Goal: Task Accomplishment & Management: Use online tool/utility

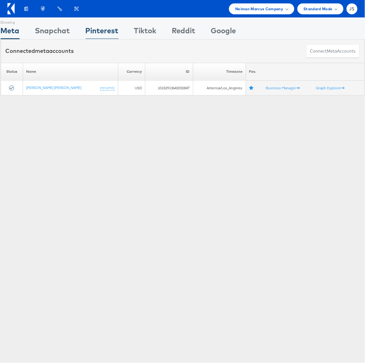
click at [111, 30] on div "Pinterest" at bounding box center [102, 32] width 33 height 14
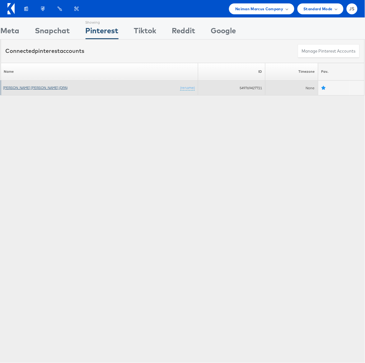
click at [24, 86] on link "[PERSON_NAME] [PERSON_NAME] (DPA)" at bounding box center [35, 87] width 64 height 5
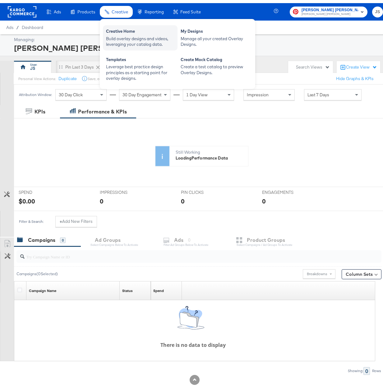
click at [123, 35] on div "Build overlay designs and videos, leveraging your catalog data." at bounding box center [140, 39] width 68 height 12
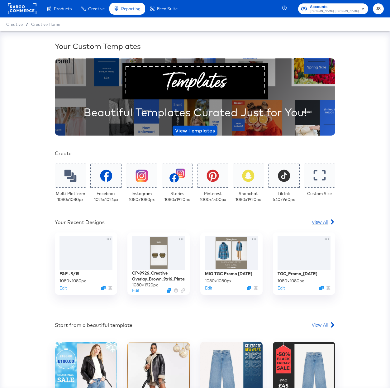
click at [318, 221] on span "View All" at bounding box center [320, 222] width 16 height 6
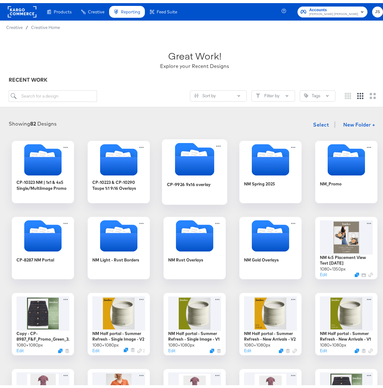
click at [199, 161] on icon "Folder" at bounding box center [194, 162] width 39 height 19
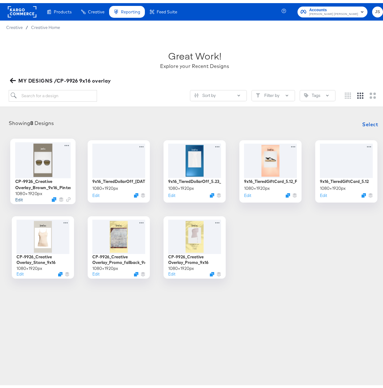
click at [17, 196] on button "Edit" at bounding box center [18, 196] width 7 height 6
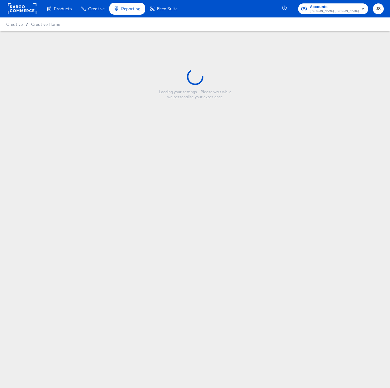
type input "CP-9926_Creative Overlay_Brown_9x16_Pinterest"
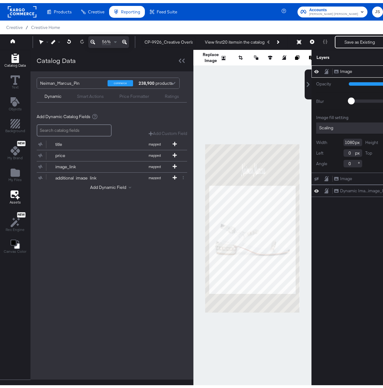
click at [16, 195] on icon at bounding box center [15, 192] width 9 height 10
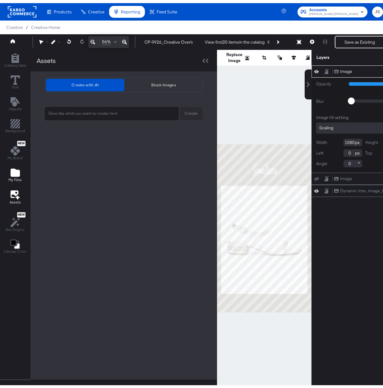
click at [8, 166] on button "My Files" at bounding box center [15, 172] width 21 height 18
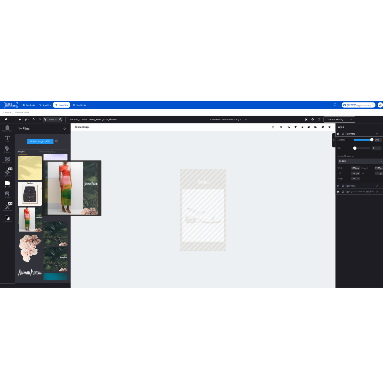
scroll to position [1297, 0]
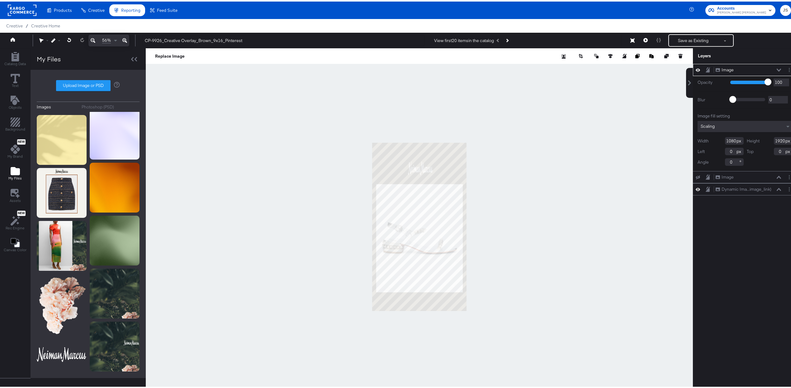
click at [389, 170] on div at bounding box center [419, 225] width 547 height 357
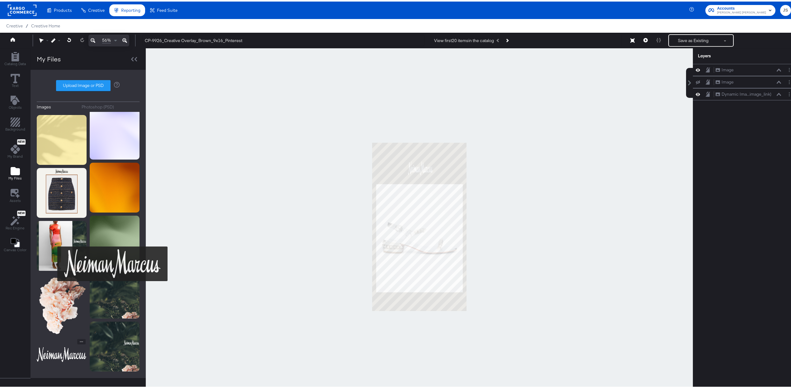
click at [53, 337] on img at bounding box center [62, 352] width 50 height 31
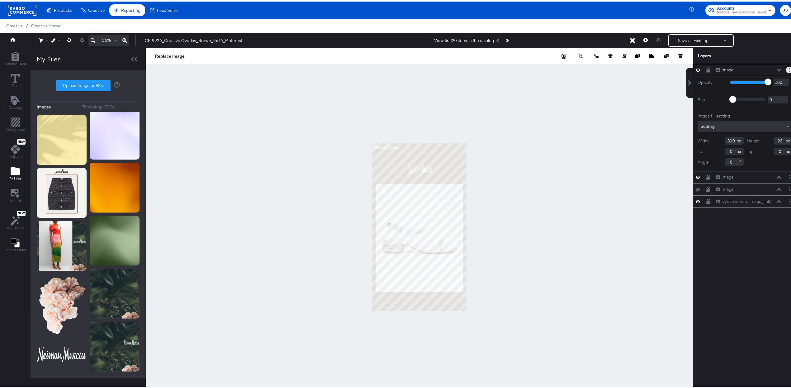
click at [389, 69] on icon "Layer Options" at bounding box center [788, 68] width 1 height 4
click at [389, 90] on button "Rename" at bounding box center [741, 89] width 17 height 7
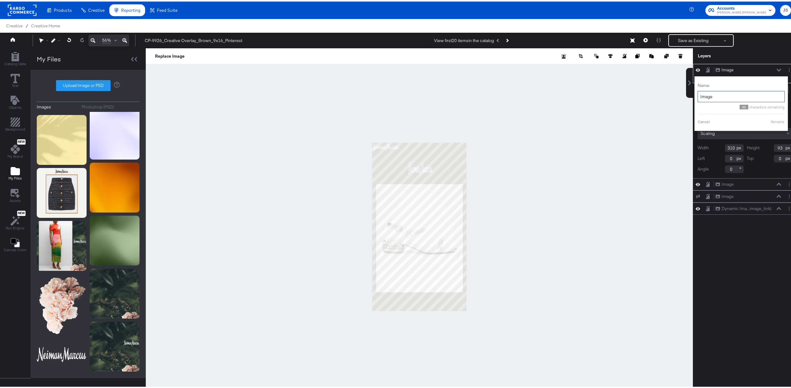
click at [389, 93] on input "Image" at bounding box center [740, 95] width 87 height 12
type input "Logo"
click at [389, 122] on button "Rename" at bounding box center [769, 120] width 14 height 6
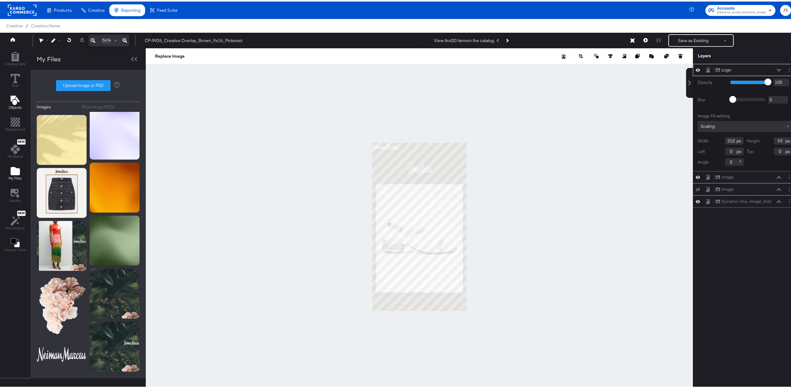
click at [16, 104] on span "Objects" at bounding box center [15, 105] width 13 height 5
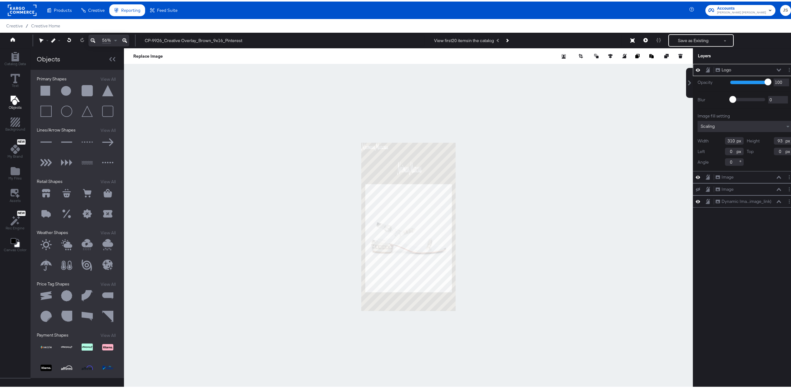
click at [48, 87] on button at bounding box center [46, 89] width 19 height 19
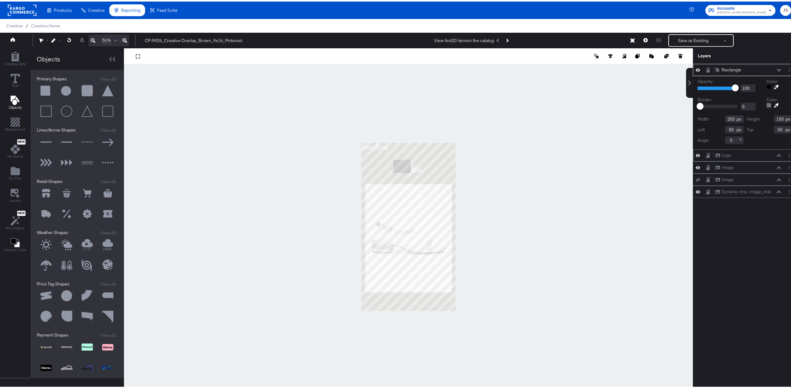
type input "362"
type input "196"
type input "348"
type input "261"
type input "390"
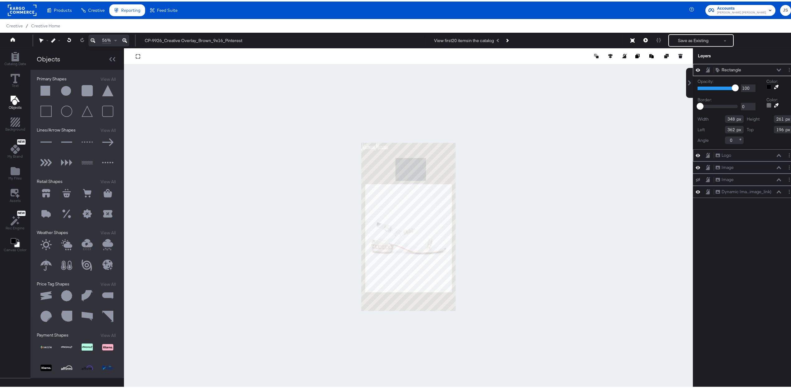
type input "174"
click at [389, 85] on div at bounding box center [768, 85] width 5 height 5
click at [389, 87] on button at bounding box center [776, 85] width 10 height 5
drag, startPoint x: 771, startPoint y: 86, endPoint x: 761, endPoint y: 91, distance: 11.3
click at [389, 86] on icon at bounding box center [776, 85] width 4 height 4
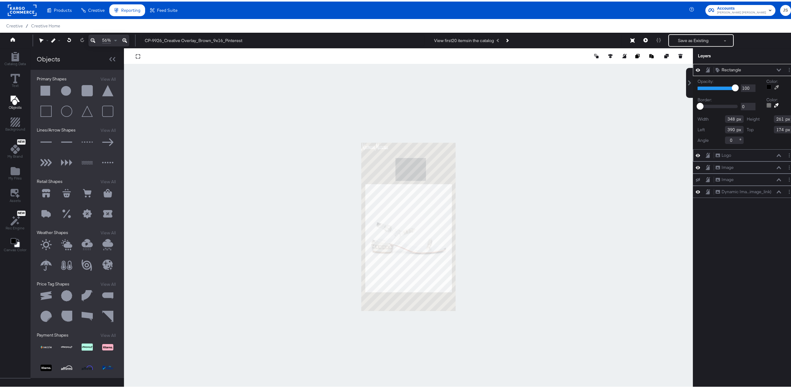
click at [389, 158] on div at bounding box center [408, 225] width 568 height 357
click at [389, 69] on icon at bounding box center [778, 68] width 4 height 3
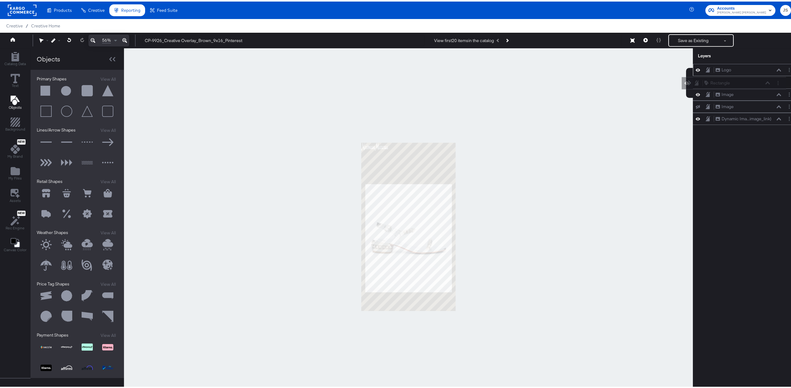
drag, startPoint x: 751, startPoint y: 70, endPoint x: 746, endPoint y: 85, distance: 16.2
click at [389, 85] on div "Rectangle Rectangle Logo Logo Image Image Image Image Dynamic Ima...image_link)…" at bounding box center [745, 92] width 104 height 61
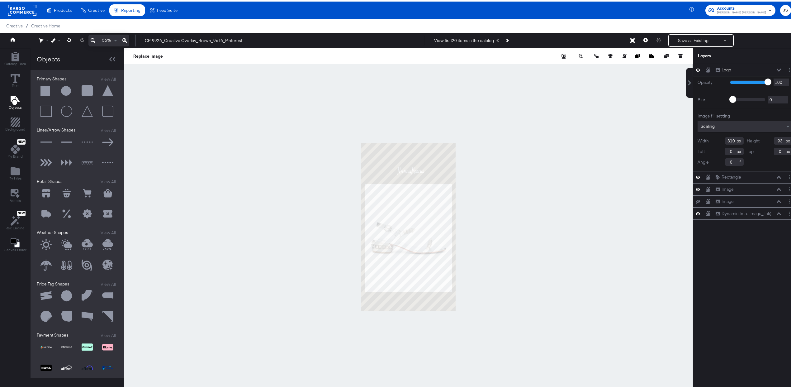
type input "410"
type input "274"
type input "503"
type input "151"
type input "216"
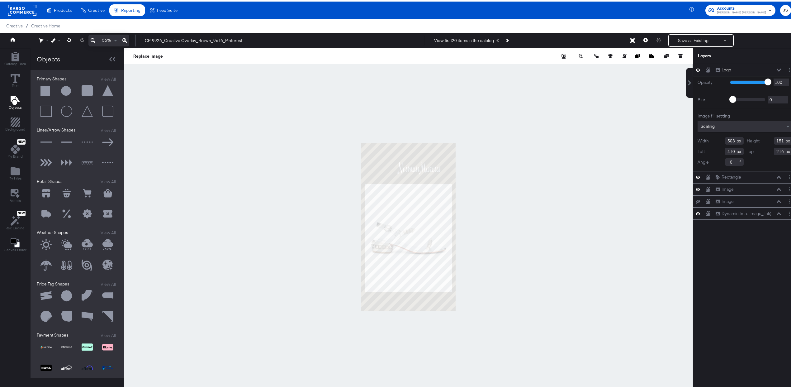
type input "328"
type input "230"
type input "313"
click at [389, 166] on div at bounding box center [408, 225] width 569 height 357
type input "289"
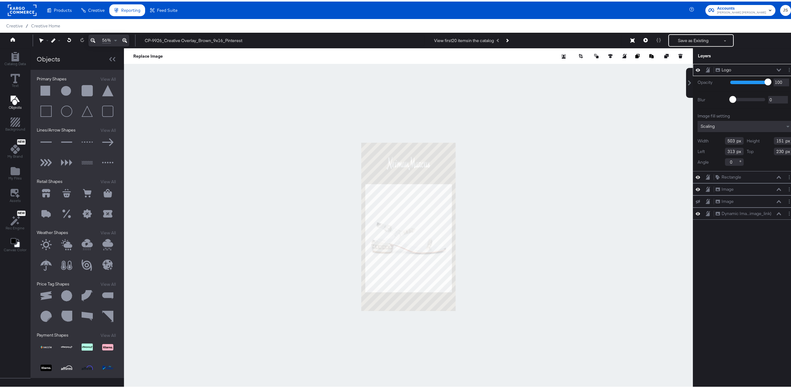
type input "162"
type input "573"
type input "172"
type input "218"
type input "652"
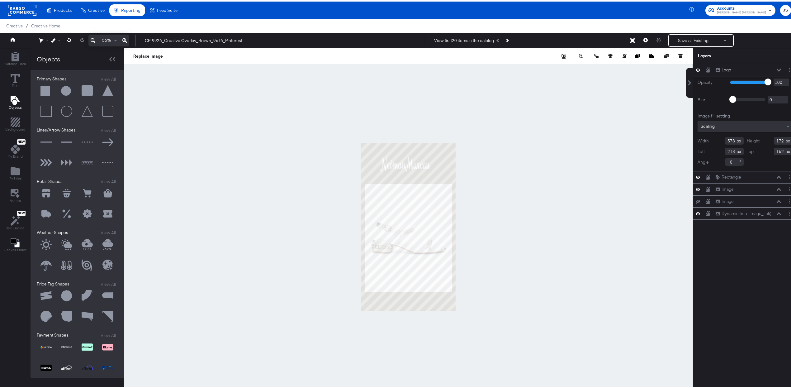
type input "196"
click at [389, 171] on div at bounding box center [408, 225] width 569 height 357
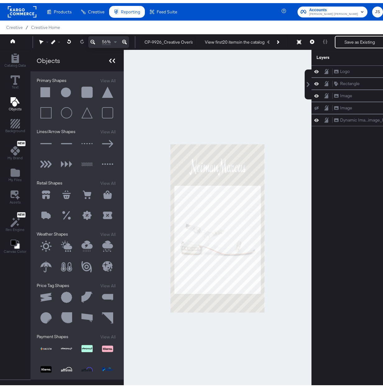
click at [112, 61] on div at bounding box center [112, 57] width 11 height 9
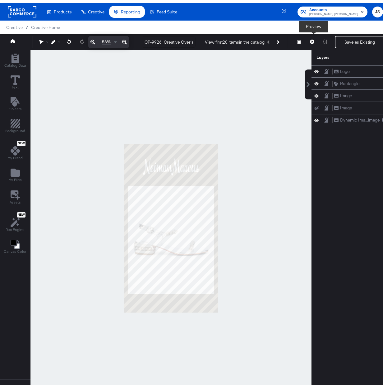
click at [312, 42] on button at bounding box center [312, 39] width 13 height 12
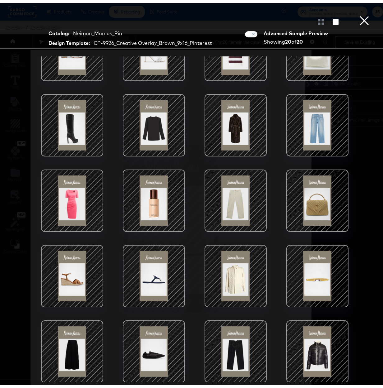
scroll to position [44, 0]
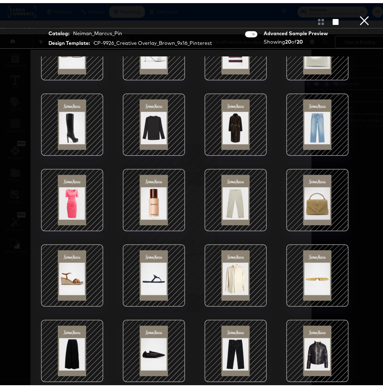
click at [84, 192] on div at bounding box center [72, 196] width 53 height 53
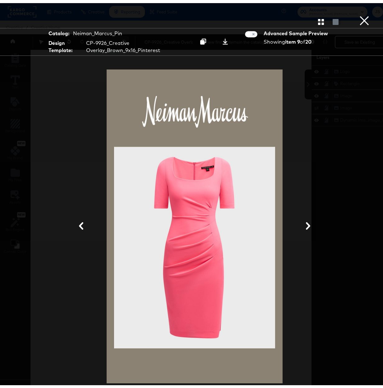
click at [306, 225] on icon at bounding box center [308, 222] width 4 height 7
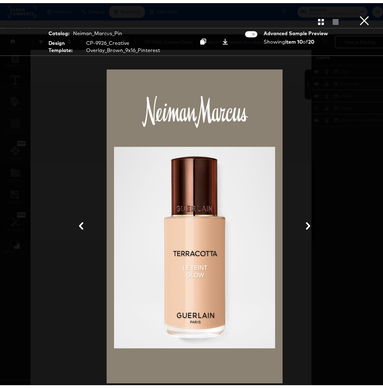
click at [308, 224] on icon at bounding box center [308, 222] width 7 height 7
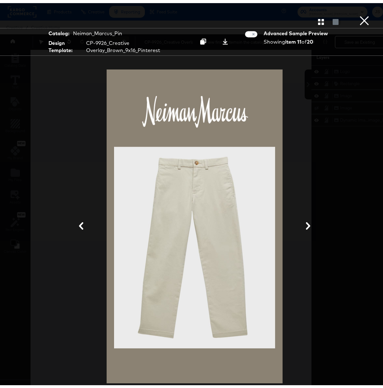
click at [359, 12] on button "×" at bounding box center [365, 6] width 12 height 12
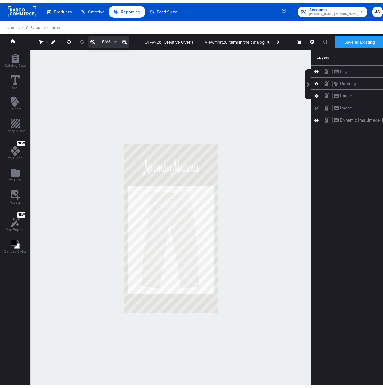
click at [366, 38] on button "Save as Existing" at bounding box center [360, 38] width 49 height 11
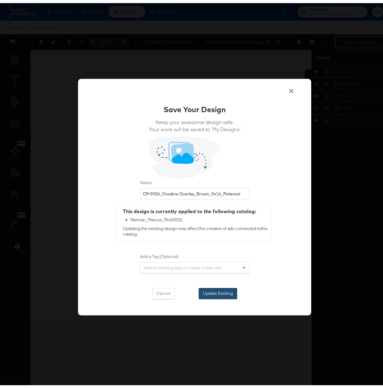
click at [215, 290] on button "Update Existing" at bounding box center [218, 290] width 39 height 11
